Goal: Task Accomplishment & Management: Complete application form

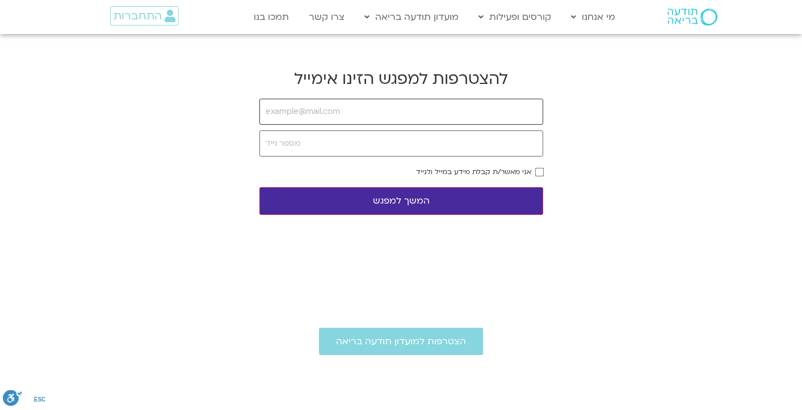
click at [436, 124] on input "email" at bounding box center [401, 112] width 284 height 26
type input "[EMAIL_ADDRESS][DOMAIN_NAME]"
click at [399, 149] on input "tel" at bounding box center [401, 143] width 284 height 26
click at [440, 139] on input "tel" at bounding box center [401, 143] width 284 height 26
click at [435, 150] on input "tel" at bounding box center [401, 143] width 284 height 26
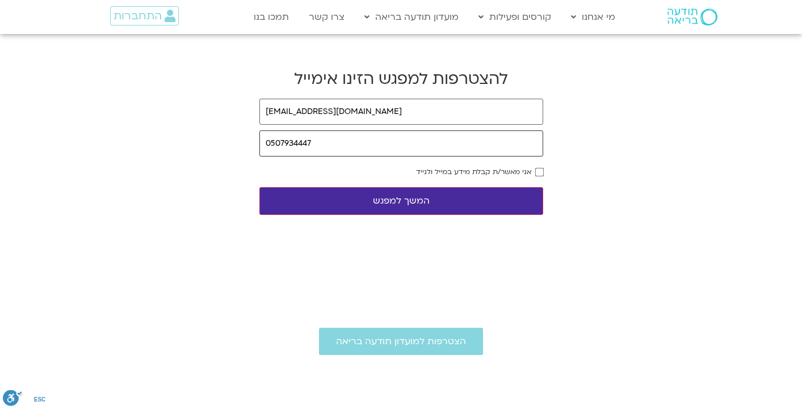
type input "0507934447"
click at [505, 205] on button "המשך למפגש" at bounding box center [401, 201] width 284 height 28
